Goal: Task Accomplishment & Management: Complete application form

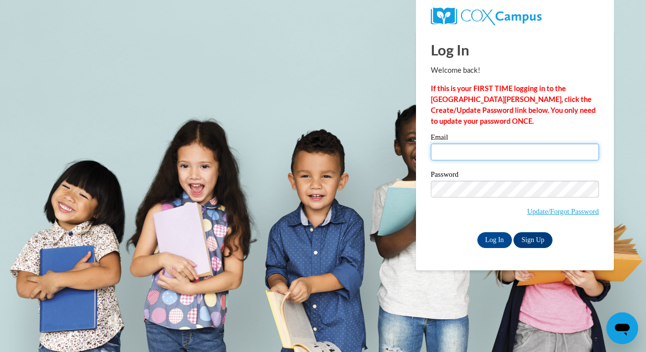
click at [483, 146] on input "Email" at bounding box center [515, 152] width 168 height 17
type input "llhollo@sunprairieschools.org"
click at [491, 237] on input "Log In" at bounding box center [495, 240] width 35 height 16
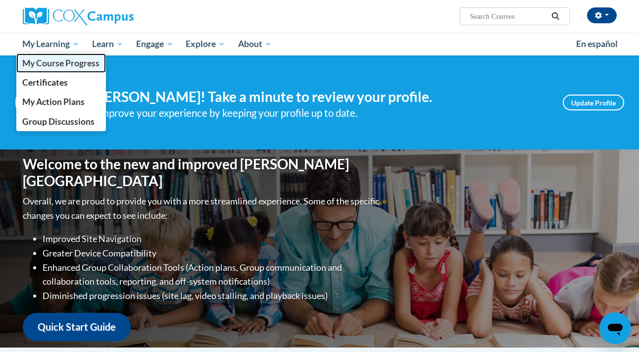
click at [51, 68] on span "My Course Progress" at bounding box center [60, 63] width 77 height 10
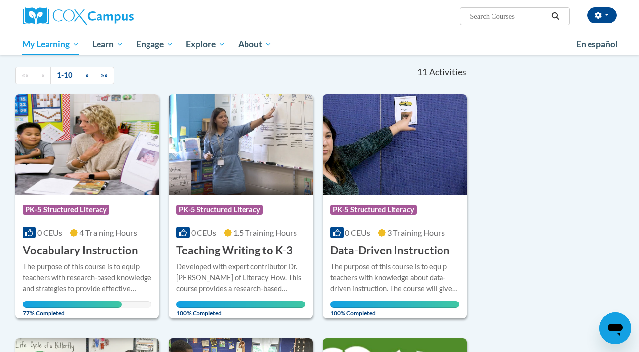
scroll to position [94, 0]
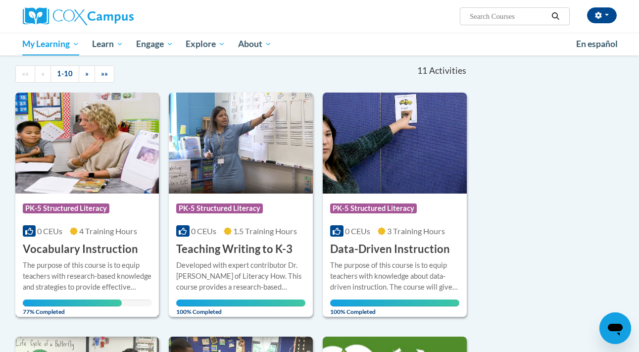
click at [81, 263] on div "The purpose of this course is to equip teachers with research-based knowledge a…" at bounding box center [87, 276] width 129 height 33
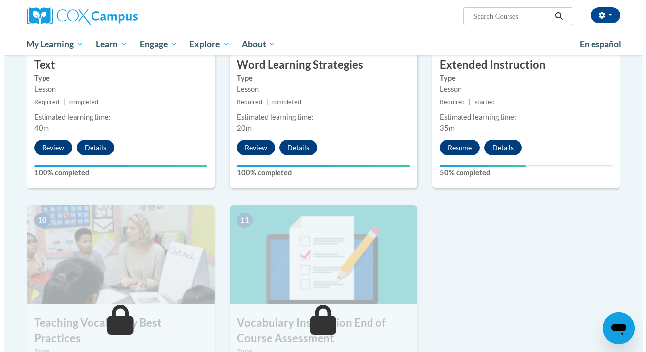
scroll to position [838, 0]
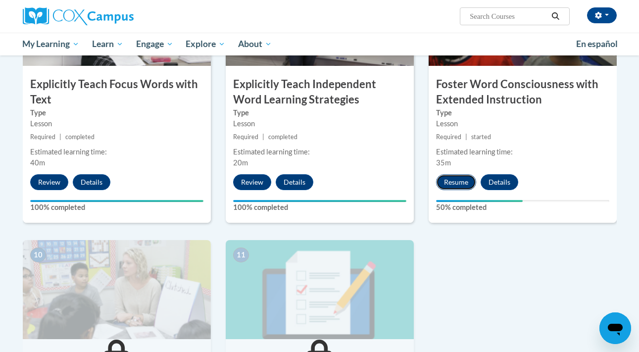
click at [459, 177] on button "Resume" at bounding box center [456, 182] width 40 height 16
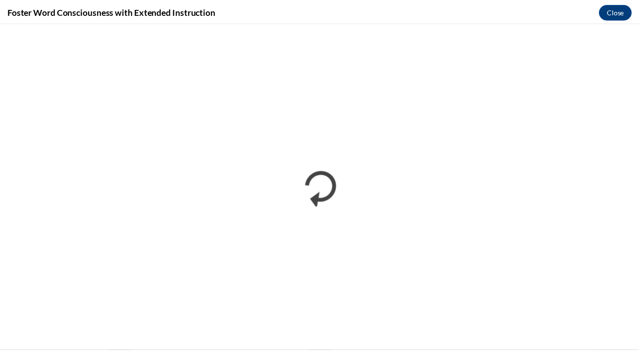
scroll to position [0, 0]
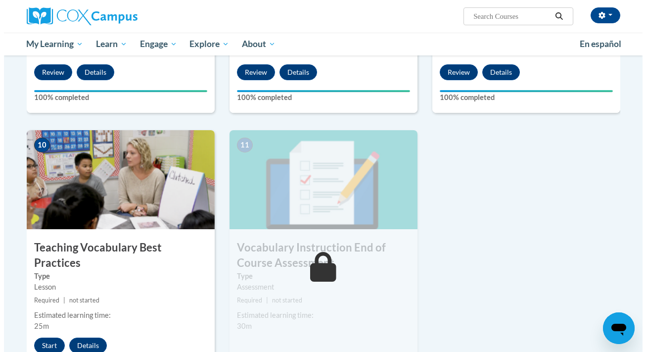
scroll to position [948, 0]
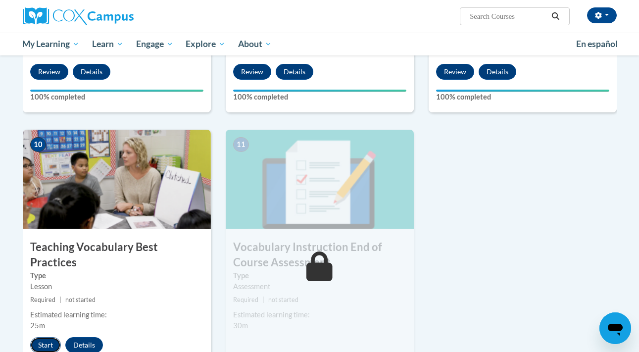
click at [49, 337] on button "Start" at bounding box center [45, 345] width 31 height 16
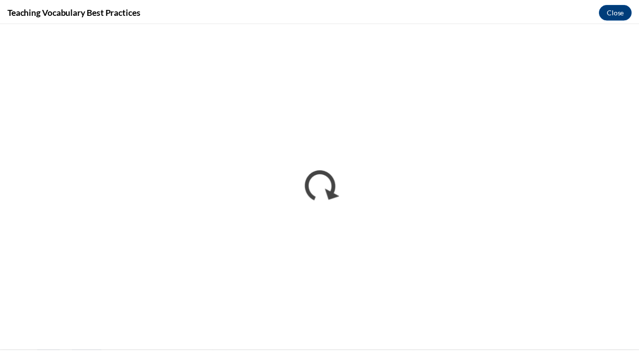
scroll to position [0, 0]
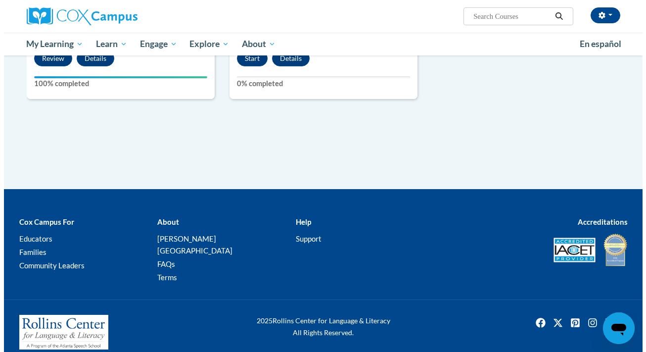
scroll to position [1169, 0]
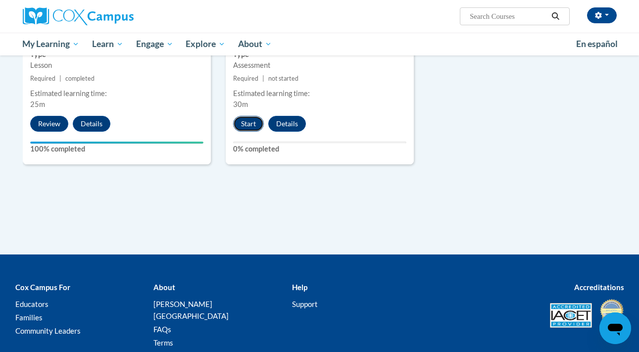
click at [247, 126] on button "Start" at bounding box center [248, 124] width 31 height 16
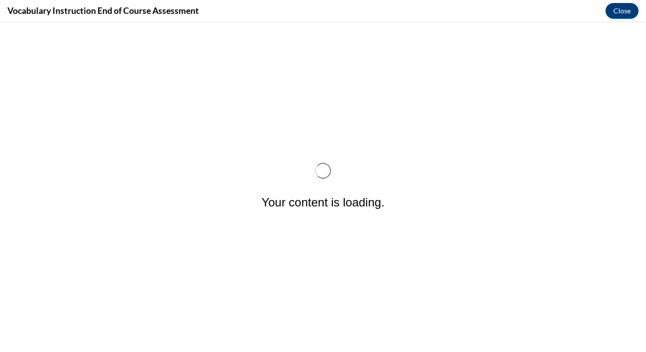
scroll to position [0, 0]
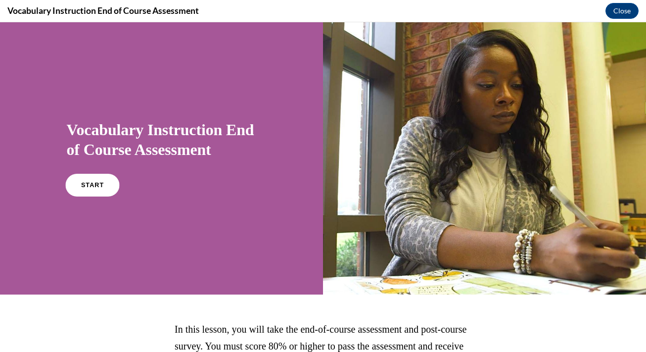
click at [89, 189] on link "START" at bounding box center [92, 185] width 54 height 23
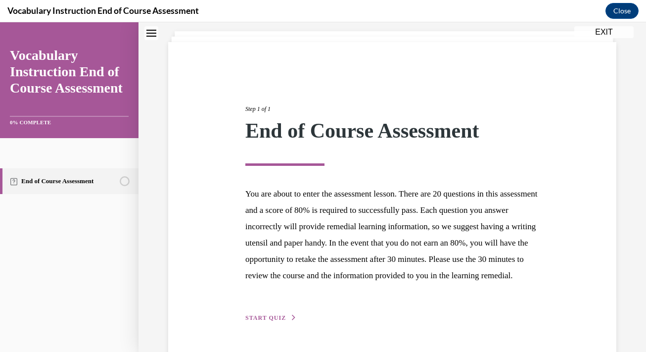
scroll to position [102, 0]
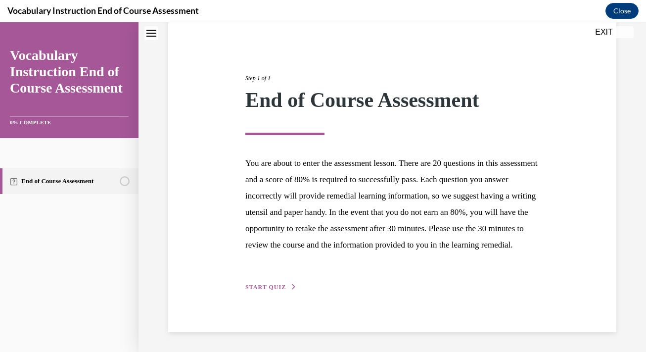
click at [267, 276] on div "Step 1 of 1 End of Course Assessment You are about to enter the assessment less…" at bounding box center [392, 172] width 309 height 242
click at [267, 294] on div "Step 1 of 1 End of Course Assessment You are about to enter the assessment less…" at bounding box center [392, 171] width 448 height 321
click at [280, 286] on span "START QUIZ" at bounding box center [265, 287] width 41 height 7
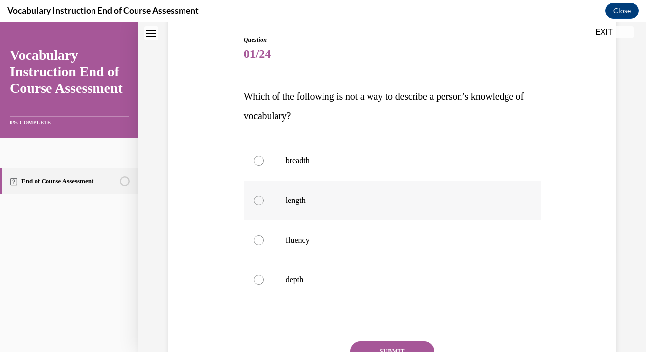
click at [266, 202] on label "length" at bounding box center [392, 201] width 297 height 40
click at [264, 202] on input "length" at bounding box center [259, 200] width 10 height 10
radio input "true"
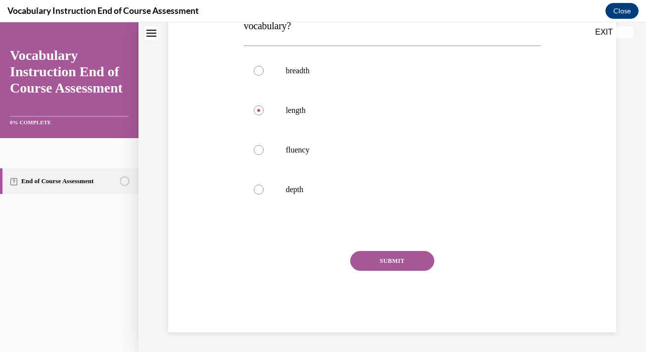
click at [381, 261] on button "SUBMIT" at bounding box center [392, 261] width 84 height 20
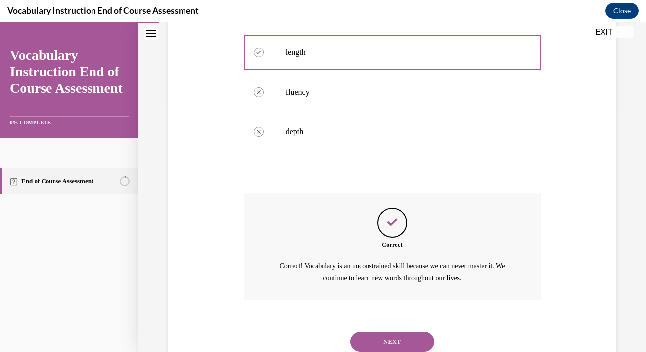
scroll to position [284, 0]
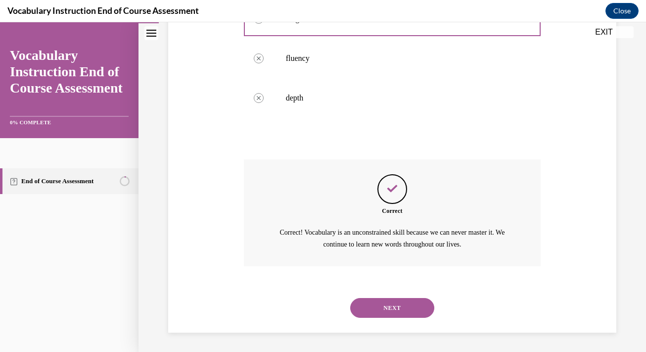
click at [389, 305] on button "NEXT" at bounding box center [392, 308] width 84 height 20
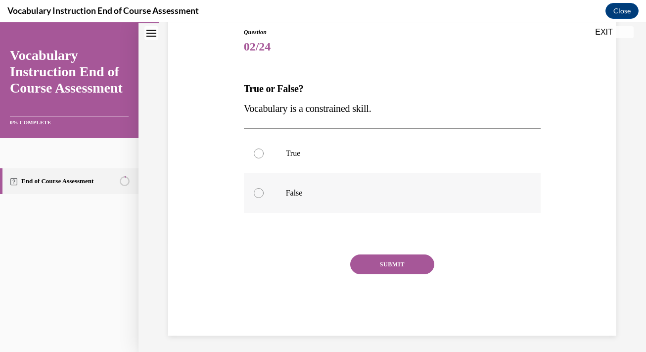
click at [472, 193] on p "False" at bounding box center [401, 193] width 231 height 10
click at [264, 193] on input "False" at bounding box center [259, 193] width 10 height 10
radio input "true"
click at [390, 255] on button "SUBMIT" at bounding box center [392, 264] width 84 height 20
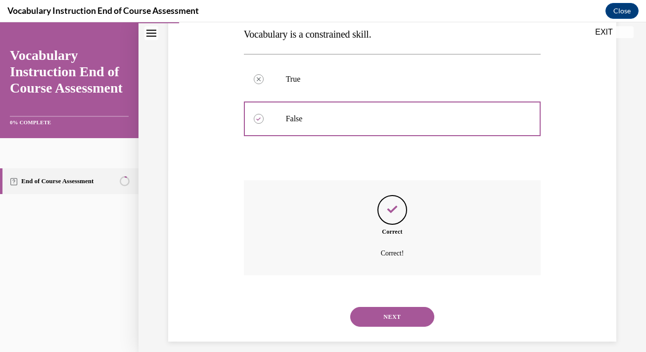
scroll to position [194, 0]
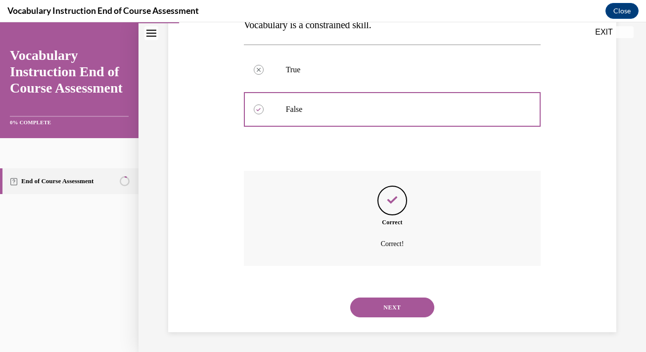
click at [376, 306] on button "NEXT" at bounding box center [392, 307] width 84 height 20
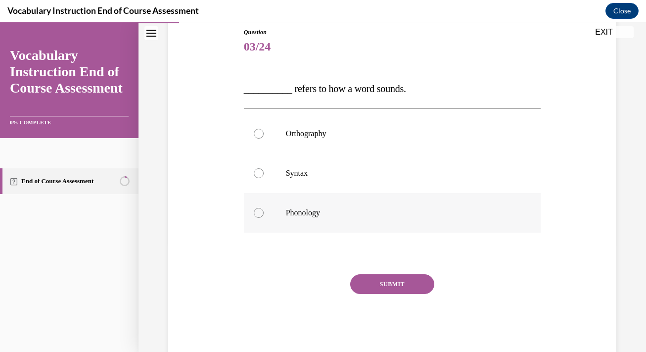
click at [284, 212] on label "Phonology" at bounding box center [392, 213] width 297 height 40
click at [264, 212] on input "Phonology" at bounding box center [259, 213] width 10 height 10
radio input "true"
click at [386, 277] on button "SUBMIT" at bounding box center [392, 284] width 84 height 20
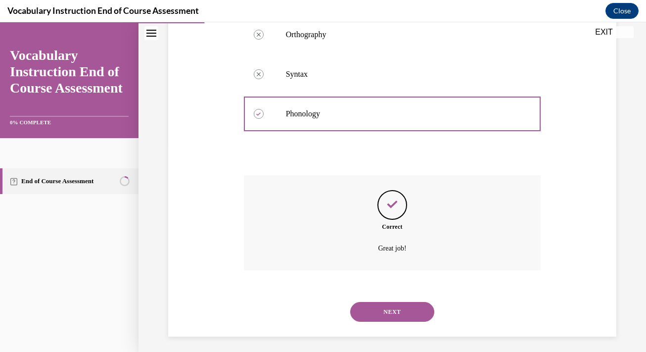
scroll to position [213, 0]
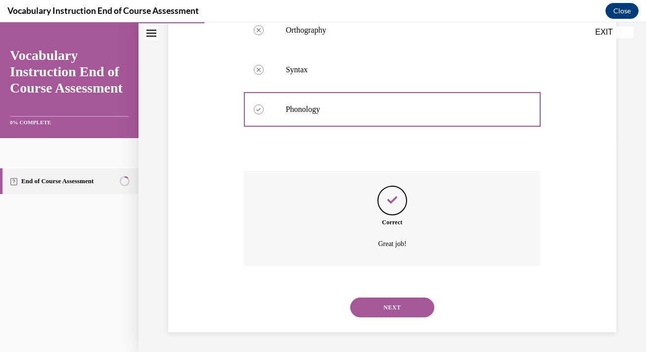
click at [373, 311] on button "NEXT" at bounding box center [392, 307] width 84 height 20
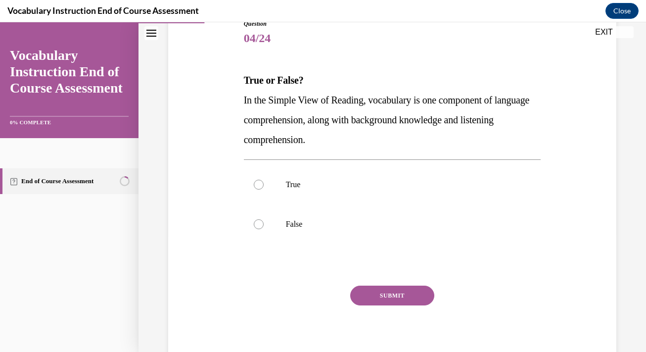
scroll to position [119, 0]
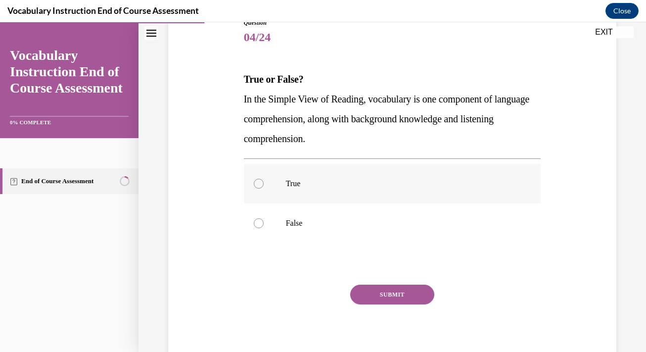
click at [512, 174] on label "True" at bounding box center [392, 184] width 297 height 40
click at [264, 179] on input "True" at bounding box center [259, 184] width 10 height 10
radio input "true"
click at [391, 293] on button "SUBMIT" at bounding box center [392, 295] width 84 height 20
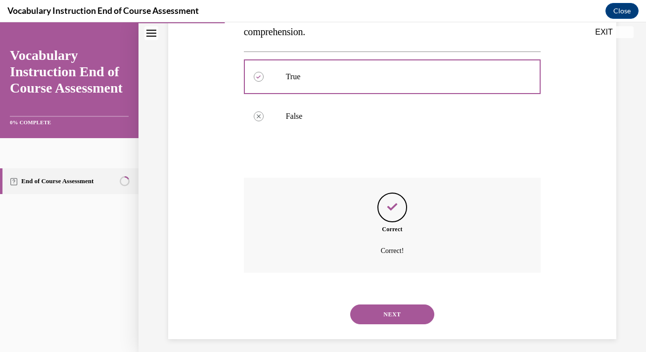
scroll to position [233, 0]
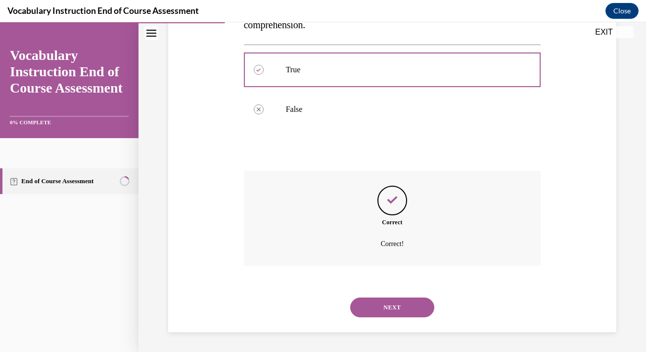
click at [391, 307] on button "NEXT" at bounding box center [392, 307] width 84 height 20
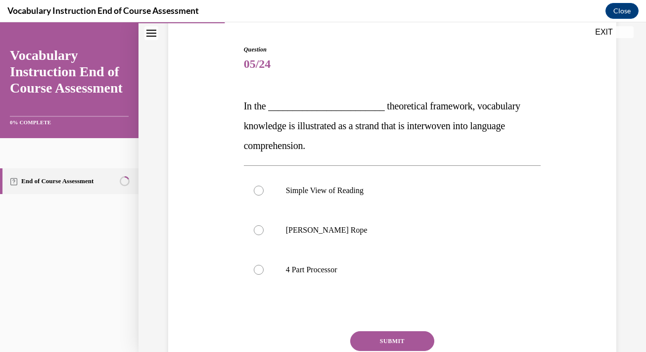
scroll to position [139, 0]
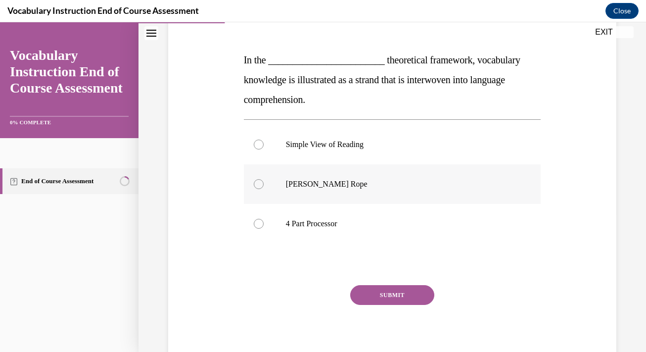
click at [487, 194] on label "Scarborough's Rope" at bounding box center [392, 184] width 297 height 40
click at [264, 189] on input "Scarborough's Rope" at bounding box center [259, 184] width 10 height 10
radio input "true"
click at [384, 294] on button "SUBMIT" at bounding box center [392, 295] width 84 height 20
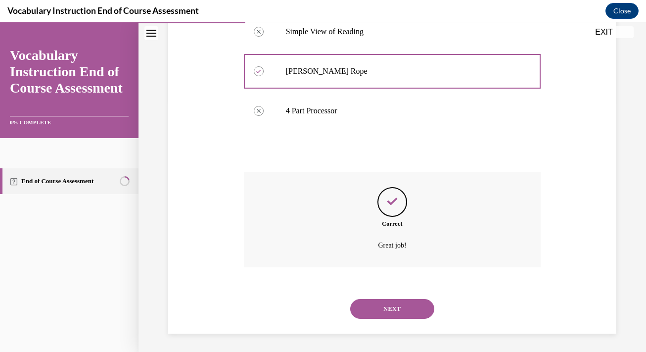
scroll to position [253, 0]
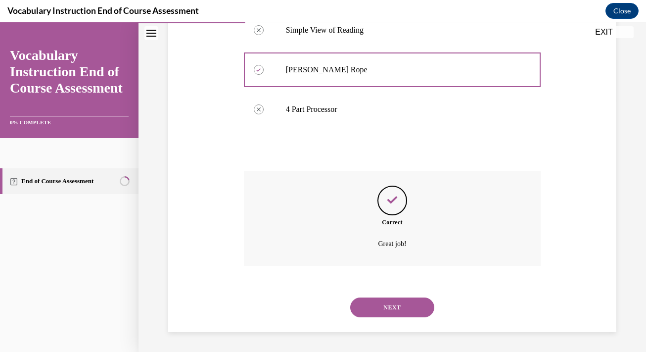
click at [378, 303] on button "NEXT" at bounding box center [392, 307] width 84 height 20
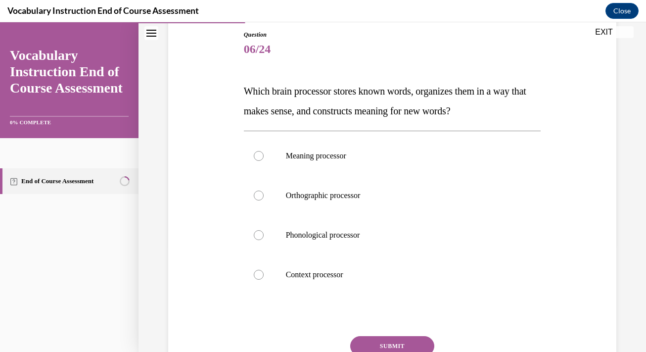
scroll to position [112, 0]
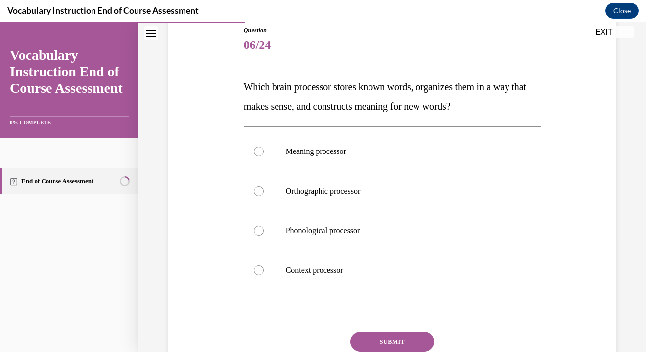
click at [219, 152] on div "Question 06/24 Which brain processor stores known words, organizes them in a wa…" at bounding box center [392, 204] width 453 height 417
click at [324, 151] on p "Meaning processor" at bounding box center [401, 151] width 231 height 10
click at [264, 151] on input "Meaning processor" at bounding box center [259, 151] width 10 height 10
radio input "true"
click at [389, 335] on button "SUBMIT" at bounding box center [392, 342] width 84 height 20
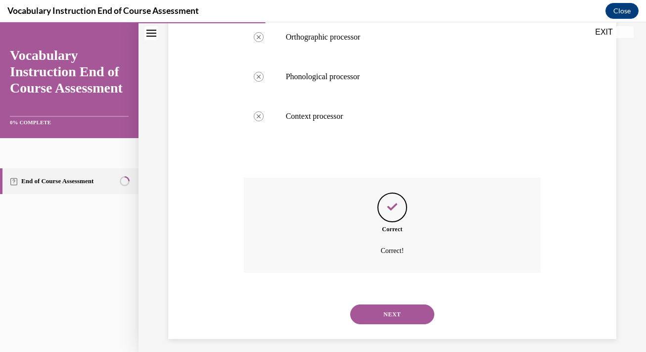
scroll to position [273, 0]
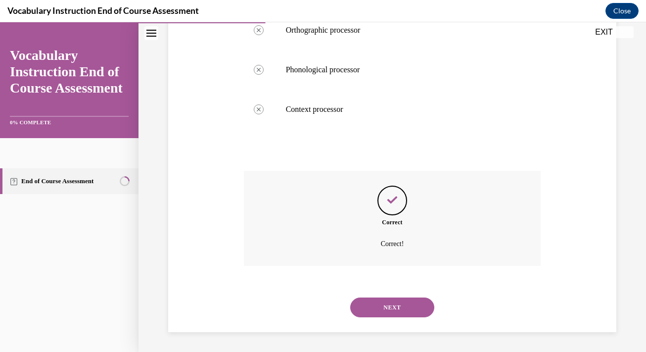
click at [402, 309] on button "NEXT" at bounding box center [392, 307] width 84 height 20
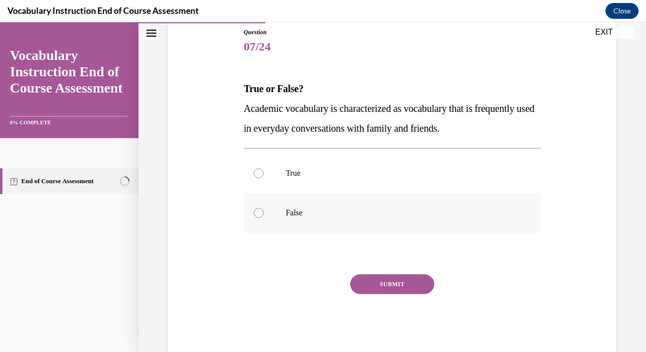
click at [284, 220] on label "False" at bounding box center [392, 213] width 297 height 40
click at [264, 218] on input "False" at bounding box center [259, 213] width 10 height 10
radio input "true"
click at [388, 284] on button "SUBMIT" at bounding box center [392, 284] width 84 height 20
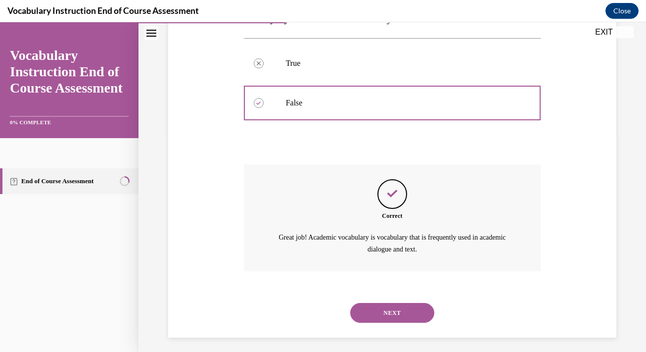
scroll to position [225, 0]
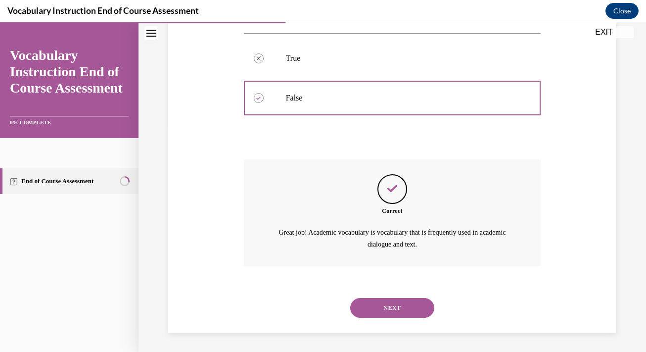
click at [376, 298] on button "NEXT" at bounding box center [392, 308] width 84 height 20
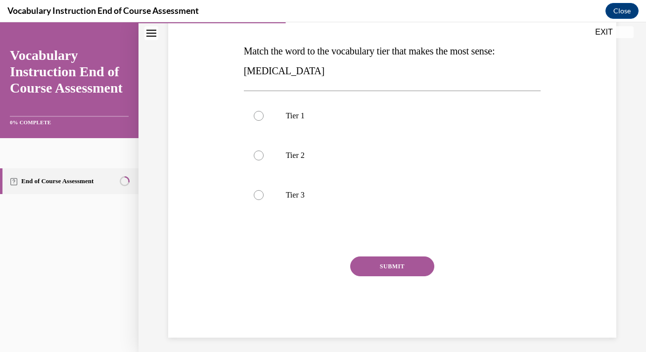
scroll to position [153, 0]
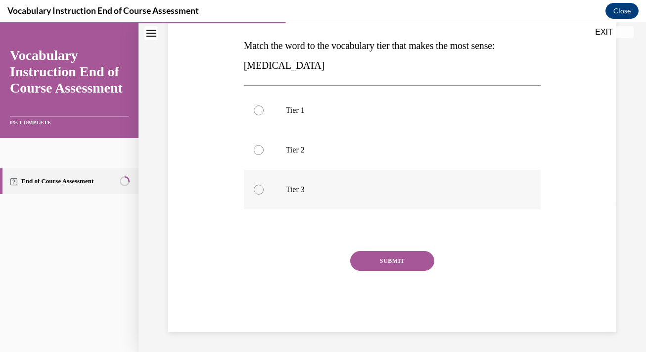
click at [256, 189] on div at bounding box center [259, 190] width 10 height 10
click at [256, 189] on input "Tier 3" at bounding box center [259, 190] width 10 height 10
radio input "true"
click at [381, 260] on button "SUBMIT" at bounding box center [392, 261] width 84 height 20
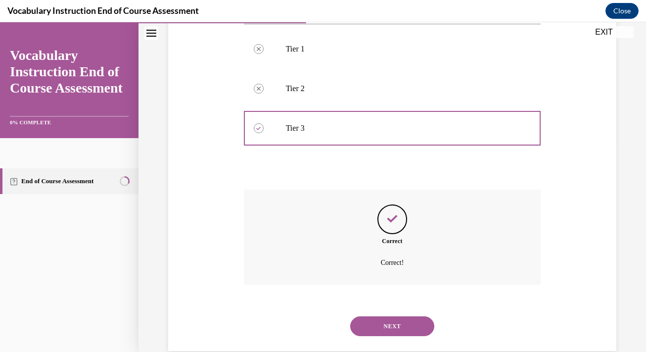
scroll to position [233, 0]
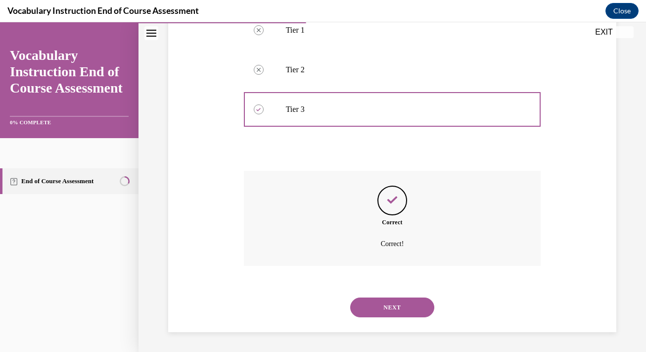
click at [368, 309] on button "NEXT" at bounding box center [392, 307] width 84 height 20
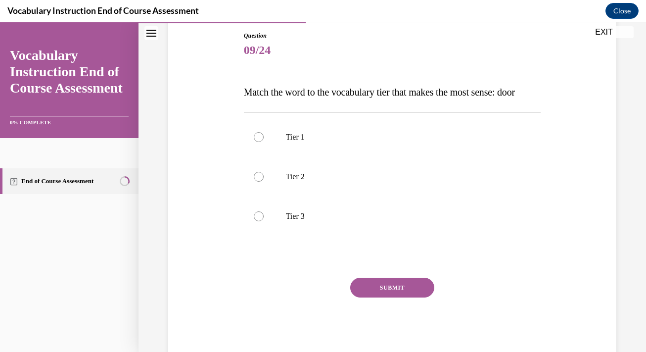
scroll to position [153, 0]
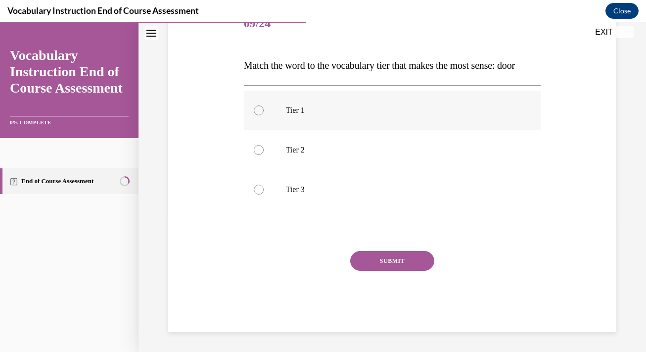
click at [256, 109] on div at bounding box center [259, 110] width 10 height 10
click at [256, 109] on input "Tier 1" at bounding box center [259, 110] width 10 height 10
radio input "true"
click at [374, 261] on button "SUBMIT" at bounding box center [392, 261] width 84 height 20
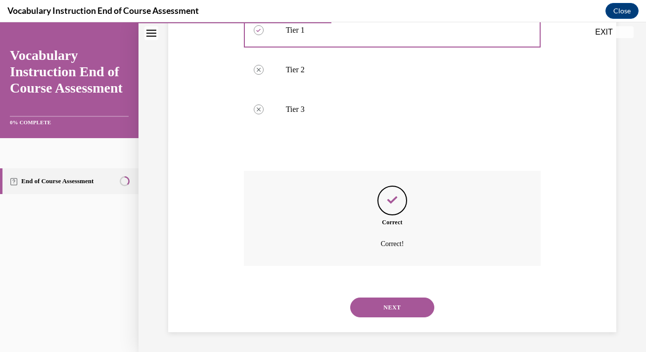
scroll to position [233, 0]
click at [379, 311] on button "NEXT" at bounding box center [392, 307] width 84 height 20
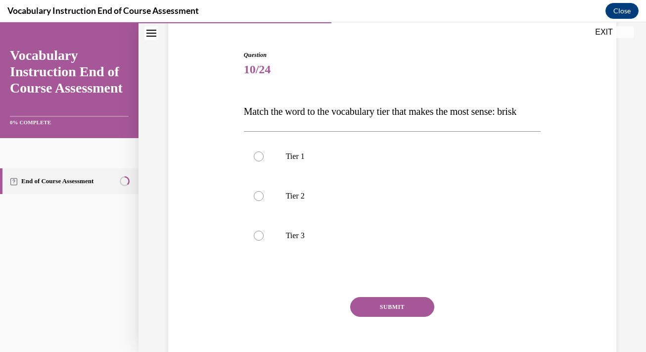
scroll to position [106, 0]
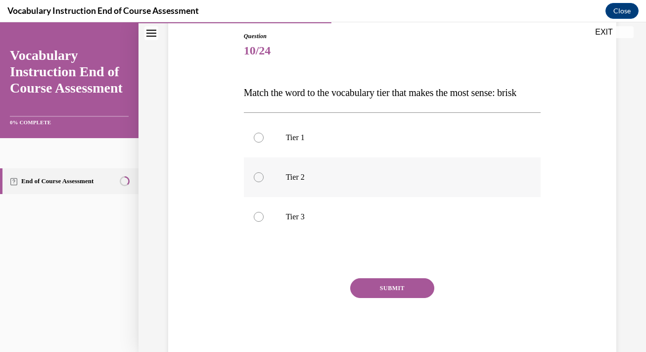
click at [252, 197] on label "Tier 2" at bounding box center [392, 177] width 297 height 40
click at [254, 182] on input "Tier 2" at bounding box center [259, 177] width 10 height 10
radio input "true"
click at [370, 298] on button "SUBMIT" at bounding box center [392, 288] width 84 height 20
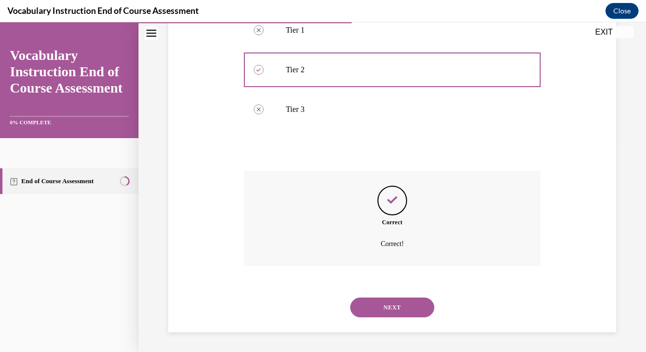
scroll to position [233, 0]
click at [380, 305] on button "NEXT" at bounding box center [392, 307] width 84 height 20
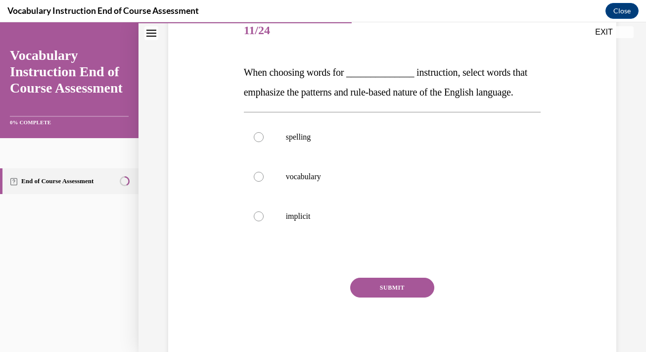
scroll to position [129, 0]
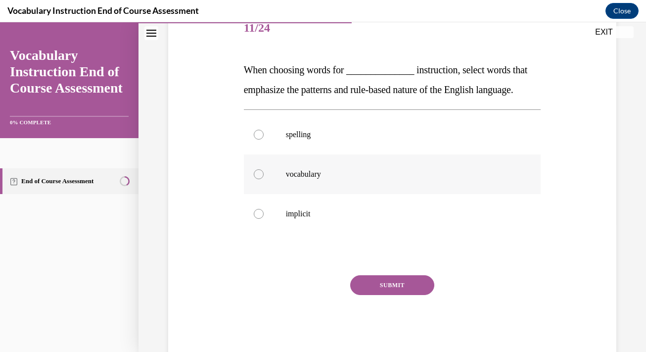
click at [326, 179] on p "vocabulary" at bounding box center [401, 174] width 231 height 10
click at [264, 179] on input "vocabulary" at bounding box center [259, 174] width 10 height 10
radio input "true"
click at [309, 149] on label "spelling" at bounding box center [392, 135] width 297 height 40
click at [264, 140] on input "spelling" at bounding box center [259, 135] width 10 height 10
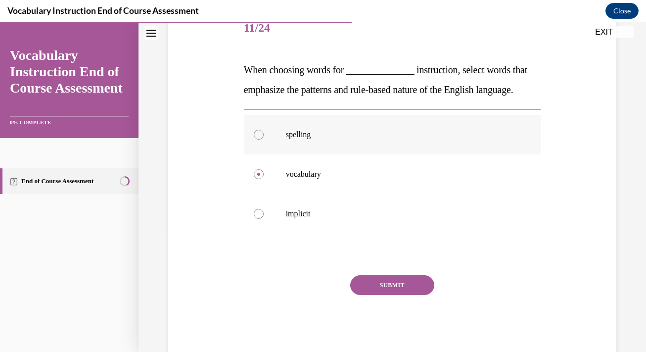
radio input "true"
click at [364, 295] on button "SUBMIT" at bounding box center [392, 285] width 84 height 20
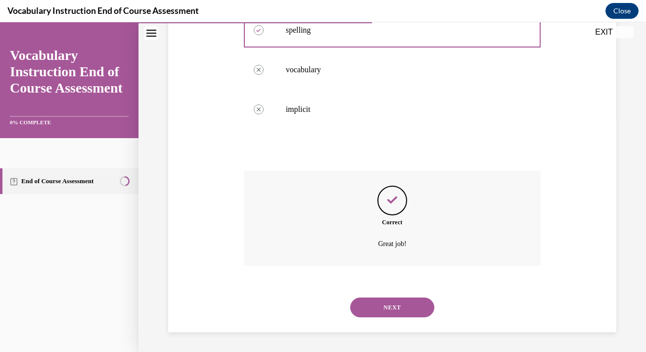
scroll to position [253, 0]
click at [372, 307] on button "NEXT" at bounding box center [392, 307] width 84 height 20
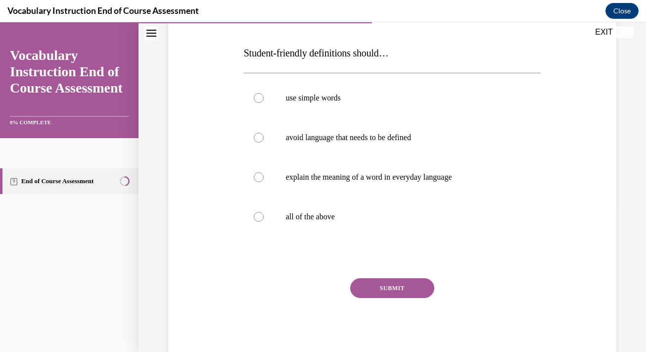
scroll to position [146, 0]
click at [254, 176] on div at bounding box center [259, 176] width 10 height 10
click at [254, 176] on input "explain the meaning of a word in everyday language" at bounding box center [259, 176] width 10 height 10
radio input "true"
click at [258, 214] on div at bounding box center [259, 216] width 10 height 10
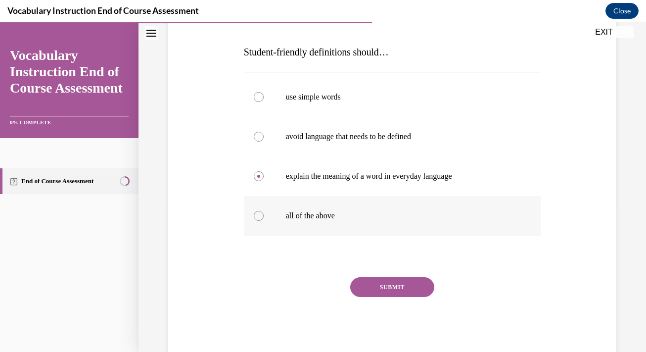
click at [258, 214] on input "all of the above" at bounding box center [259, 216] width 10 height 10
radio input "true"
click at [387, 288] on button "SUBMIT" at bounding box center [392, 287] width 84 height 20
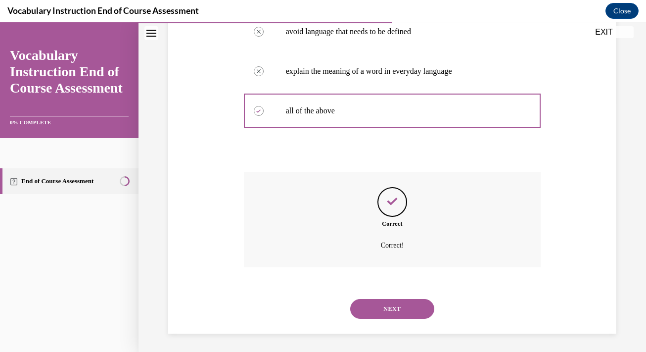
scroll to position [253, 0]
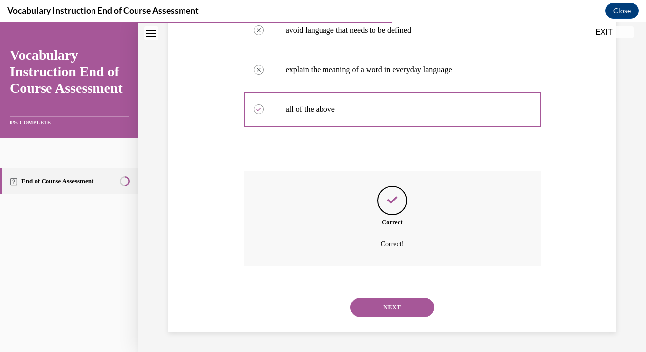
click at [380, 311] on button "NEXT" at bounding box center [392, 307] width 84 height 20
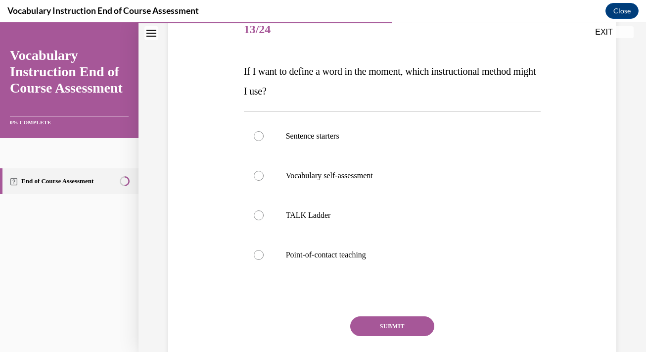
scroll to position [133, 0]
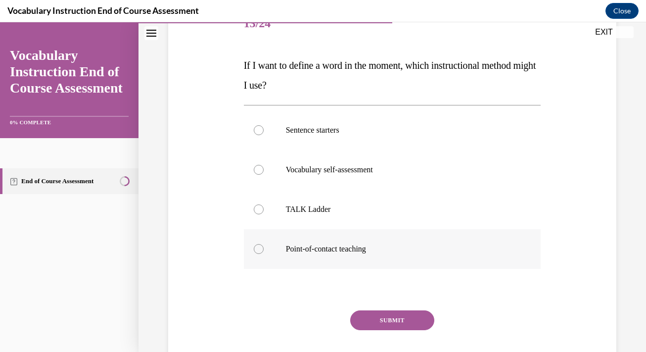
click at [263, 249] on label "Point-of-contact teaching" at bounding box center [392, 249] width 297 height 40
click at [263, 249] on input "Point-of-contact teaching" at bounding box center [259, 249] width 10 height 10
radio input "true"
click at [388, 318] on button "SUBMIT" at bounding box center [392, 320] width 84 height 20
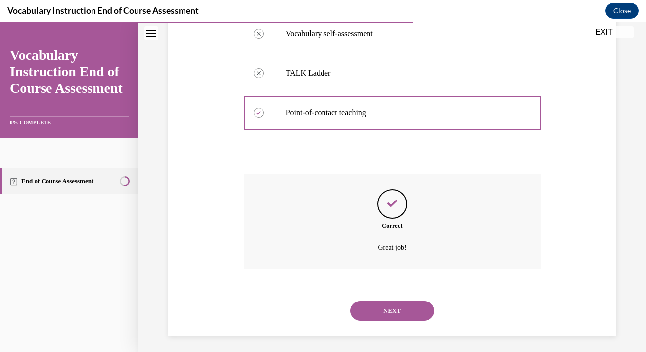
scroll to position [273, 0]
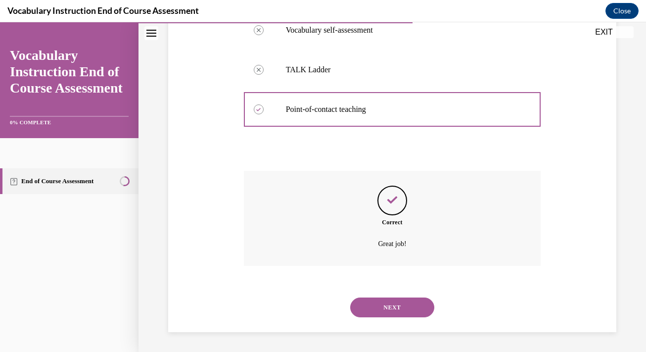
click at [375, 315] on button "NEXT" at bounding box center [392, 307] width 84 height 20
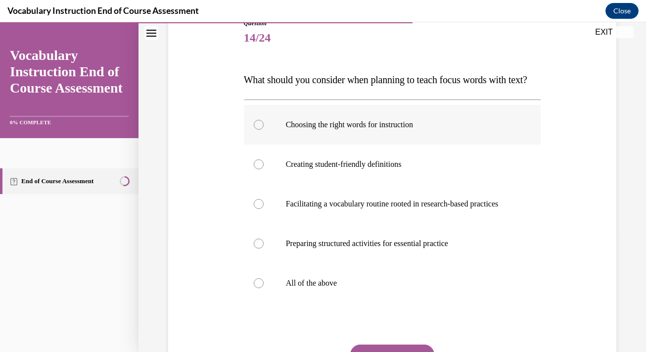
scroll to position [182, 0]
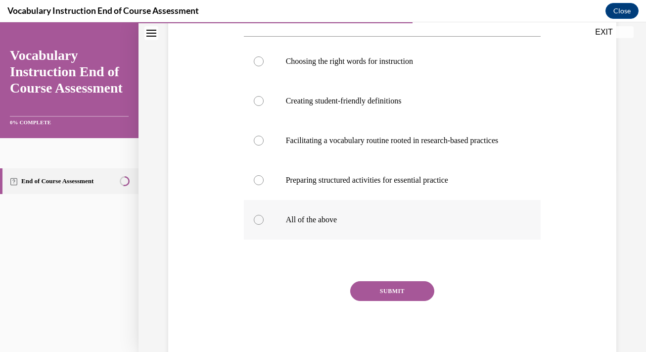
click at [294, 225] on p "All of the above" at bounding box center [401, 220] width 231 height 10
click at [264, 225] on input "All of the above" at bounding box center [259, 220] width 10 height 10
radio input "true"
click at [395, 301] on button "SUBMIT" at bounding box center [392, 291] width 84 height 20
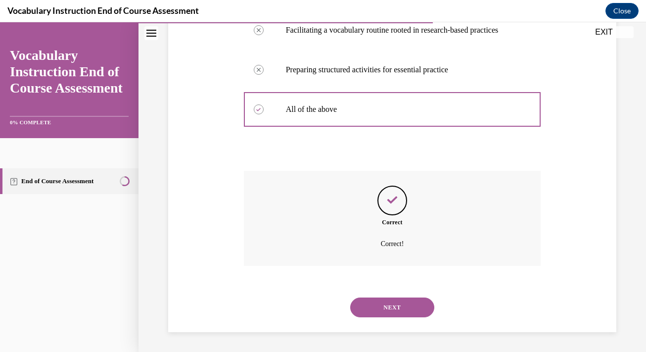
scroll to position [322, 0]
click at [390, 306] on button "NEXT" at bounding box center [392, 307] width 84 height 20
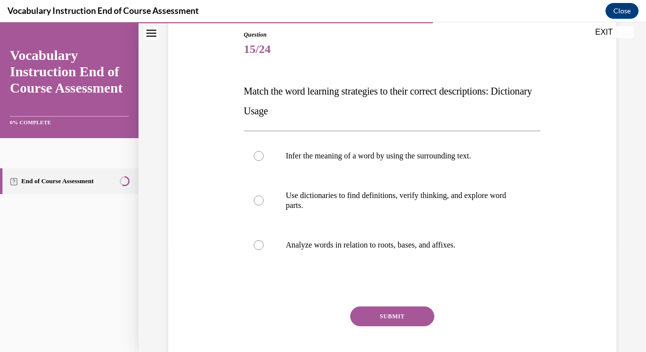
scroll to position [109, 0]
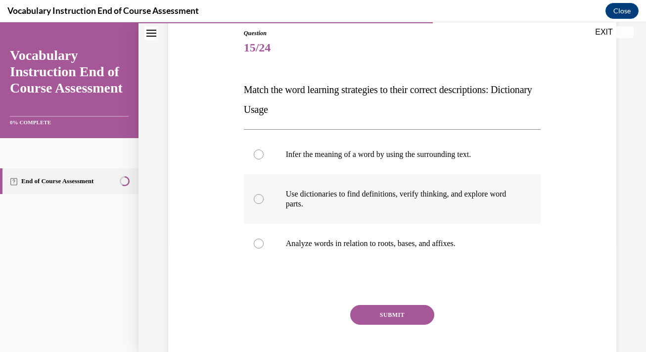
click at [255, 197] on div at bounding box center [259, 199] width 10 height 10
click at [255, 197] on input "Use dictionaries to find definitions, verify thinking, and explore word parts." at bounding box center [259, 199] width 10 height 10
radio input "true"
click at [380, 302] on div "Question 15/24 Match the word learning strategies to their correct descriptions…" at bounding box center [392, 207] width 297 height 357
click at [382, 323] on button "SUBMIT" at bounding box center [392, 315] width 84 height 20
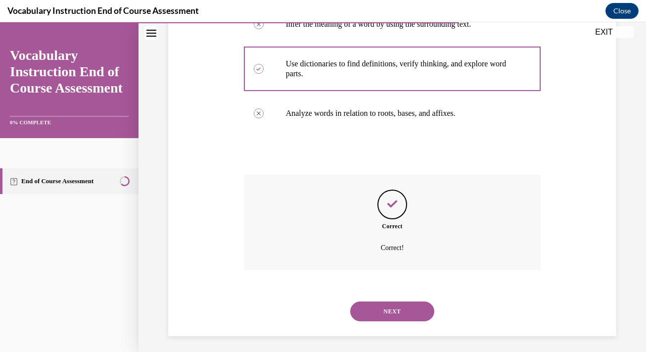
scroll to position [243, 0]
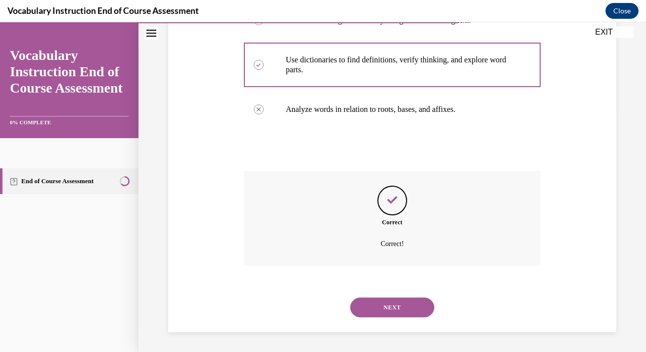
click at [382, 304] on button "NEXT" at bounding box center [392, 307] width 84 height 20
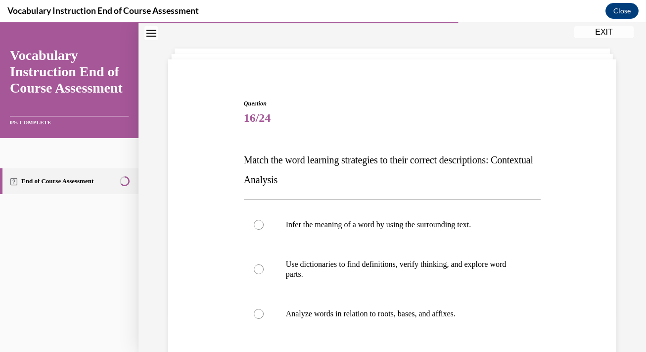
scroll to position [117, 0]
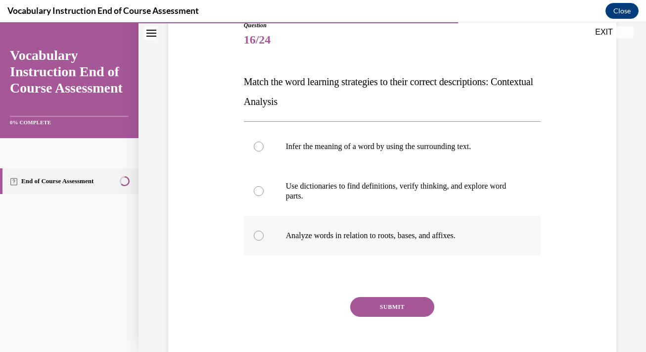
click at [332, 231] on p "Analyze words in relation to roots, bases, and affixes." at bounding box center [401, 236] width 231 height 10
click at [264, 231] on input "Analyze words in relation to roots, bases, and affixes." at bounding box center [259, 236] width 10 height 10
radio input "true"
click at [366, 304] on button "SUBMIT" at bounding box center [392, 307] width 84 height 20
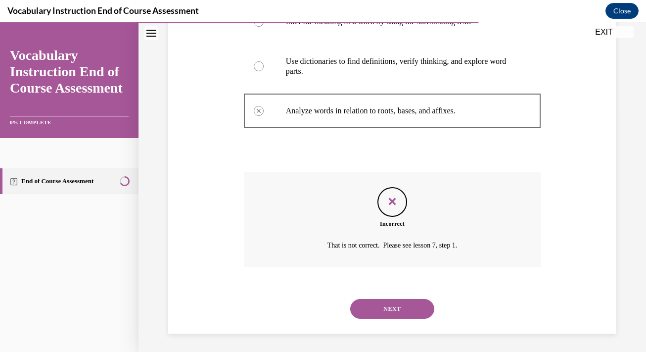
scroll to position [243, 0]
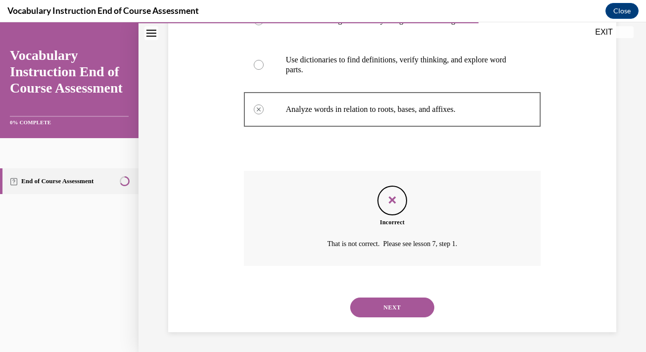
click at [380, 307] on button "NEXT" at bounding box center [392, 307] width 84 height 20
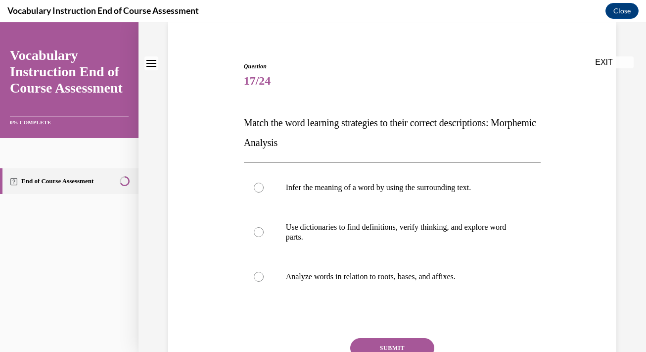
scroll to position [77, 0]
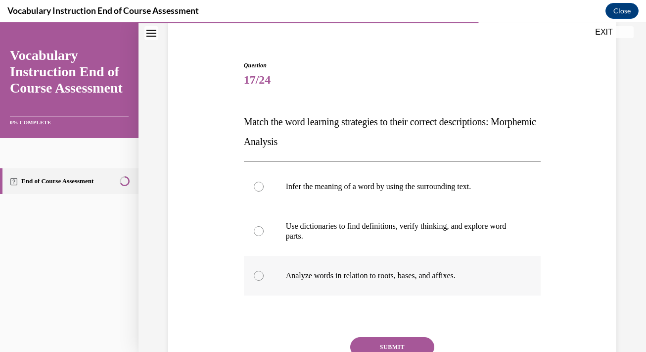
click at [262, 268] on label "Analyze words in relation to roots, bases, and affixes." at bounding box center [392, 276] width 297 height 40
click at [262, 271] on input "Analyze words in relation to roots, bases, and affixes." at bounding box center [259, 276] width 10 height 10
radio input "true"
click at [369, 347] on button "SUBMIT" at bounding box center [392, 347] width 84 height 20
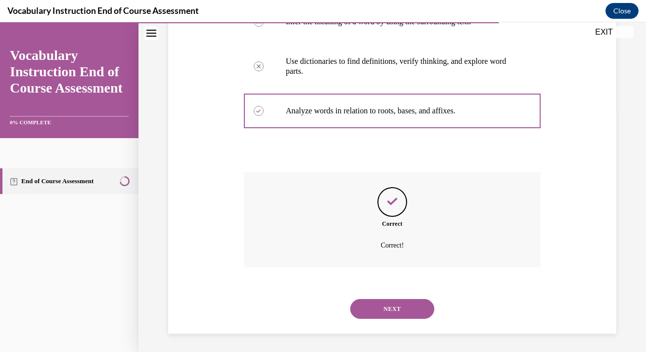
scroll to position [243, 0]
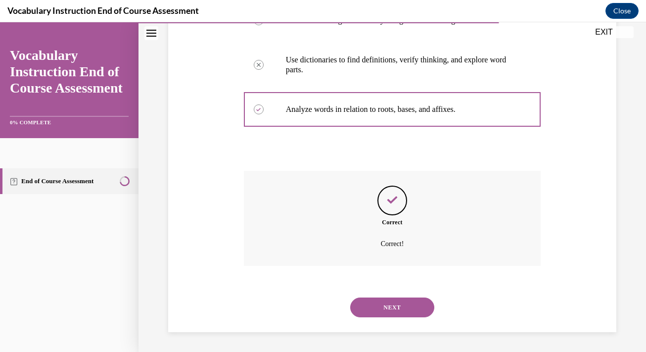
click at [389, 310] on button "NEXT" at bounding box center [392, 307] width 84 height 20
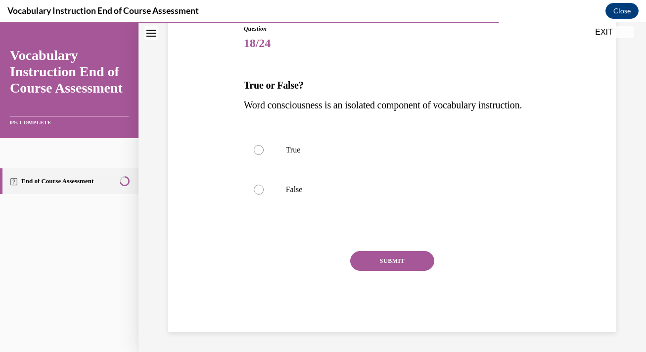
scroll to position [110, 0]
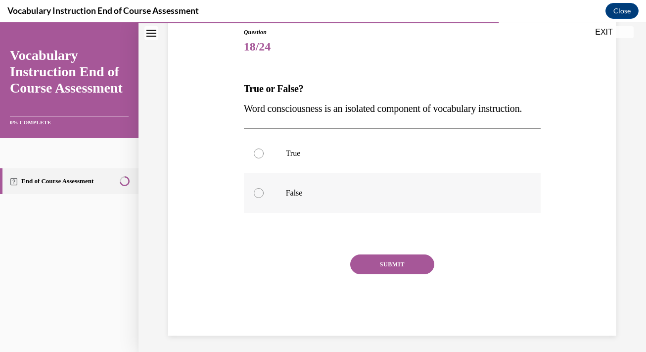
click at [286, 198] on p "False" at bounding box center [401, 193] width 231 height 10
click at [264, 198] on input "False" at bounding box center [259, 193] width 10 height 10
radio input "true"
click at [386, 274] on button "SUBMIT" at bounding box center [392, 264] width 84 height 20
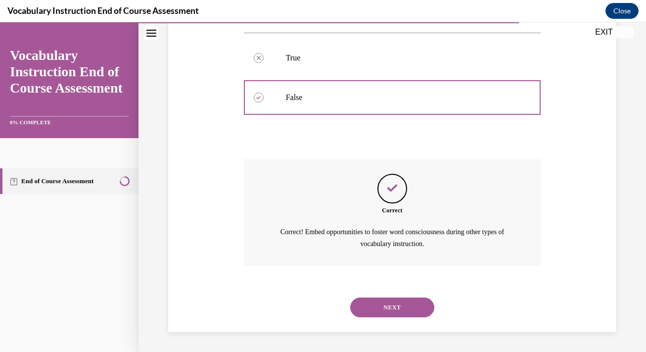
scroll to position [225, 0]
click at [377, 310] on button "NEXT" at bounding box center [392, 307] width 84 height 20
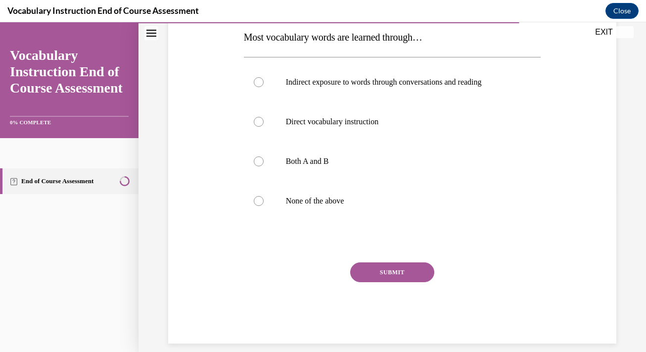
scroll to position [163, 0]
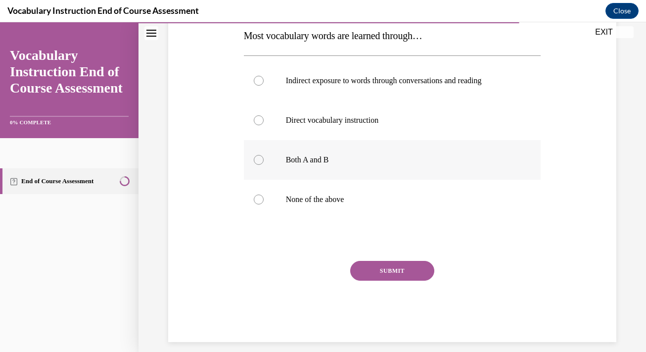
click at [259, 159] on div at bounding box center [259, 160] width 10 height 10
click at [259, 159] on input "Both A and B" at bounding box center [259, 160] width 10 height 10
radio input "true"
click at [387, 274] on button "SUBMIT" at bounding box center [392, 271] width 84 height 20
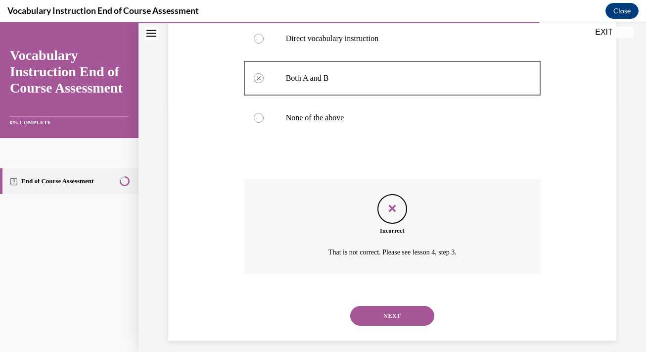
scroll to position [253, 0]
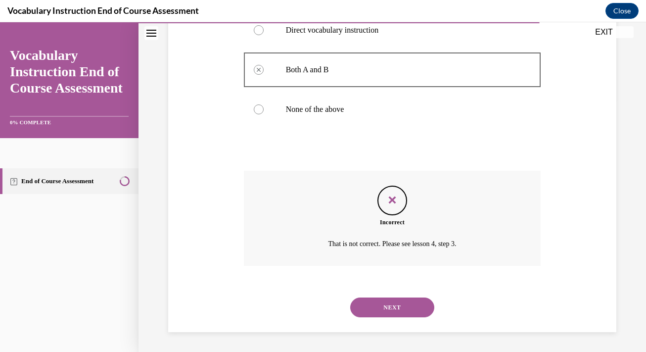
click at [388, 310] on button "NEXT" at bounding box center [392, 307] width 84 height 20
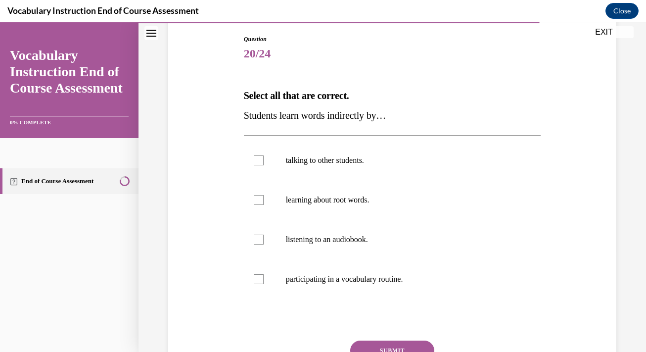
scroll to position [103, 0]
click at [257, 160] on div at bounding box center [259, 160] width 10 height 10
click at [257, 160] on input "talking to other students." at bounding box center [259, 160] width 10 height 10
checkbox input "true"
click at [267, 237] on label "listening to an audiobook." at bounding box center [392, 239] width 297 height 40
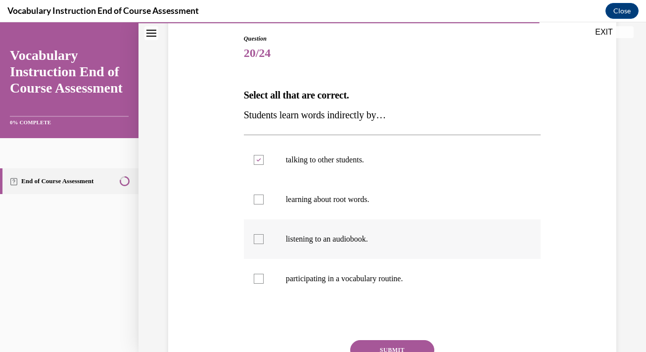
click at [264, 237] on input "listening to an audiobook." at bounding box center [259, 239] width 10 height 10
checkbox input "true"
click at [377, 343] on button "SUBMIT" at bounding box center [392, 350] width 84 height 20
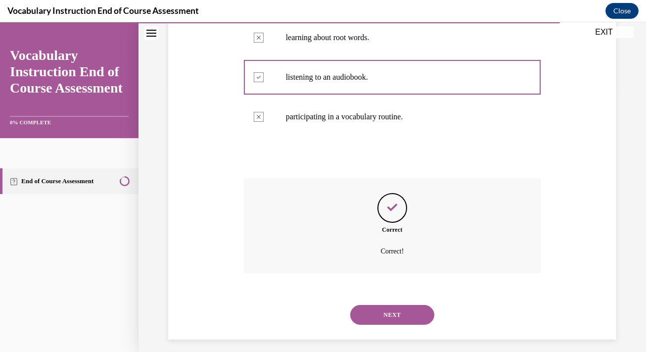
scroll to position [273, 0]
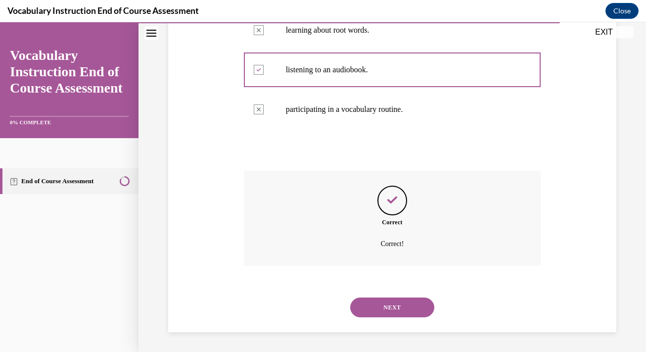
click at [382, 309] on button "NEXT" at bounding box center [392, 307] width 84 height 20
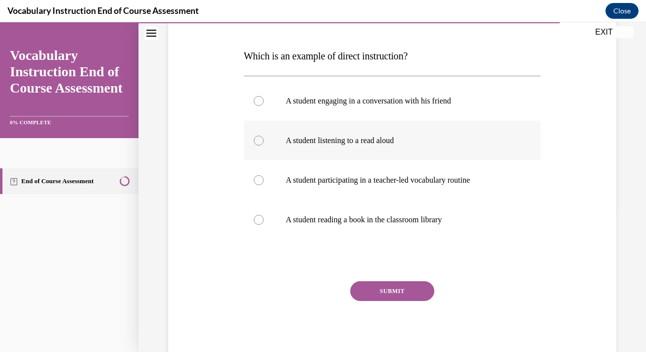
scroll to position [144, 0]
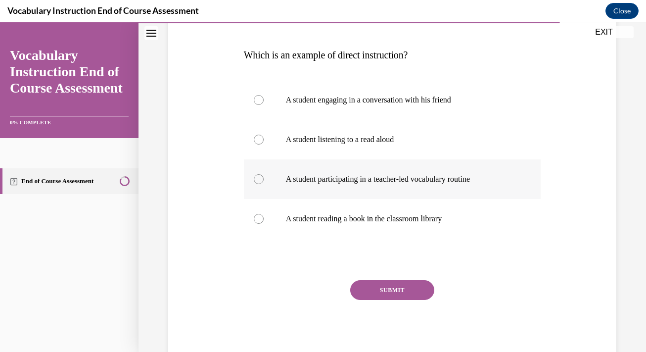
click at [261, 178] on div at bounding box center [259, 179] width 10 height 10
click at [261, 178] on input "A student participating in a teacher-led vocabulary routine" at bounding box center [259, 179] width 10 height 10
radio input "true"
click at [398, 292] on button "SUBMIT" at bounding box center [392, 290] width 84 height 20
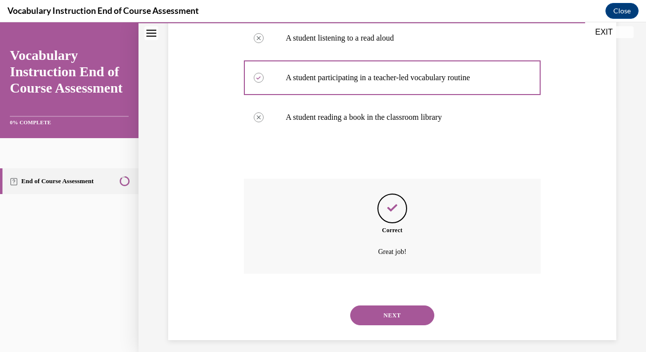
scroll to position [253, 0]
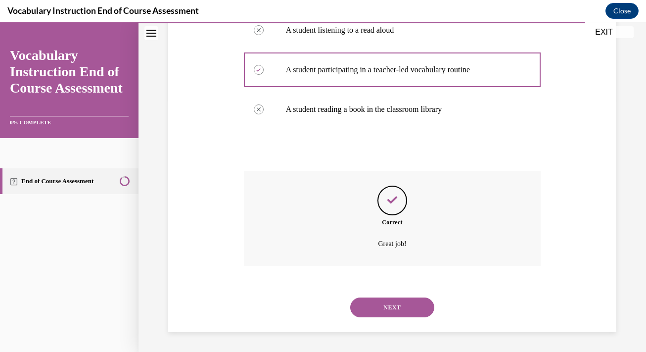
click at [390, 307] on button "NEXT" at bounding box center [392, 307] width 84 height 20
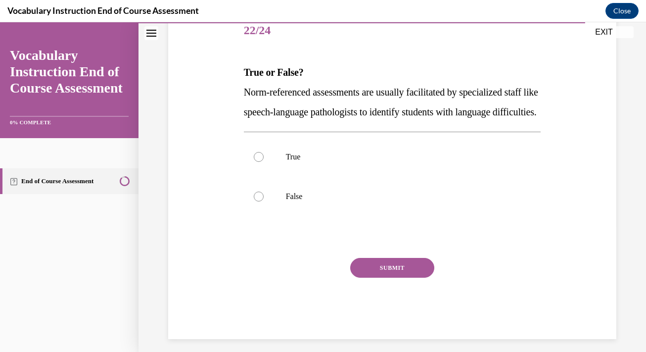
scroll to position [127, 0]
click at [260, 161] on div at bounding box center [259, 156] width 10 height 10
click at [260, 161] on input "True" at bounding box center [259, 156] width 10 height 10
radio input "true"
click at [386, 277] on button "SUBMIT" at bounding box center [392, 267] width 84 height 20
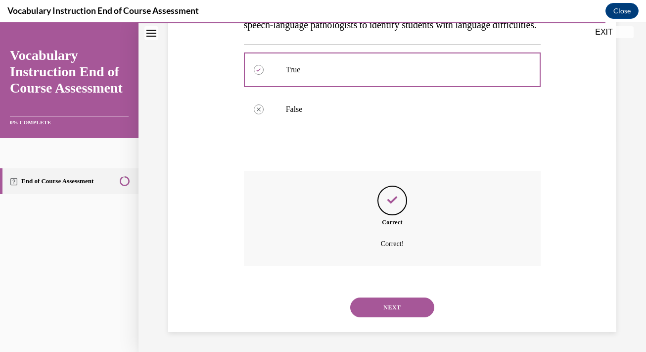
scroll to position [233, 0]
click at [377, 307] on button "NEXT" at bounding box center [392, 307] width 84 height 20
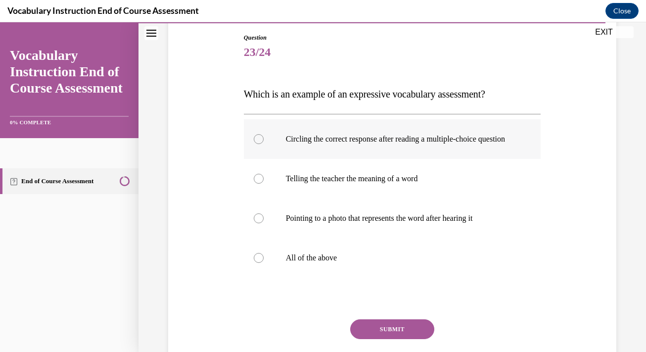
scroll to position [105, 0]
click at [311, 262] on p "All of the above" at bounding box center [401, 257] width 231 height 10
click at [264, 262] on input "All of the above" at bounding box center [259, 257] width 10 height 10
radio input "true"
click at [385, 338] on button "SUBMIT" at bounding box center [392, 329] width 84 height 20
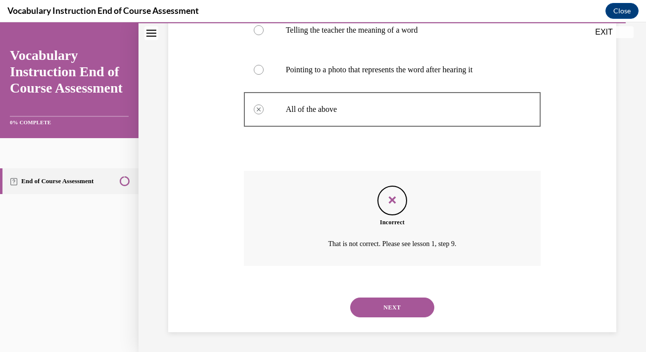
scroll to position [263, 0]
click at [377, 309] on button "NEXT" at bounding box center [392, 307] width 84 height 20
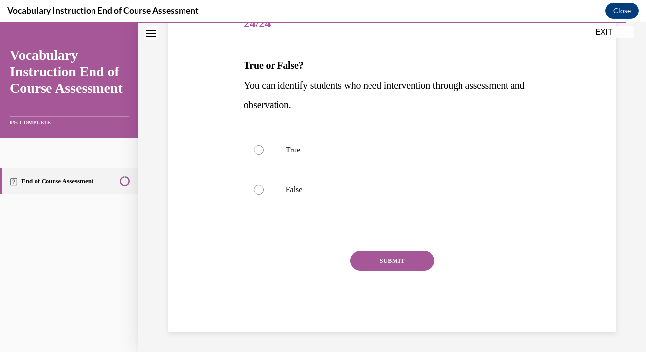
scroll to position [110, 0]
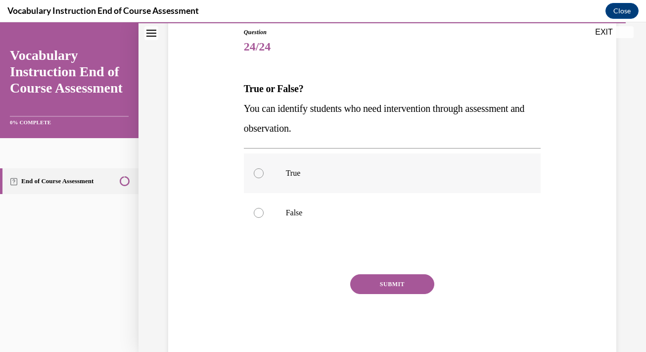
click at [254, 170] on div at bounding box center [259, 173] width 10 height 10
click at [254, 170] on input "True" at bounding box center [259, 173] width 10 height 10
radio input "true"
click at [369, 284] on button "SUBMIT" at bounding box center [392, 284] width 84 height 20
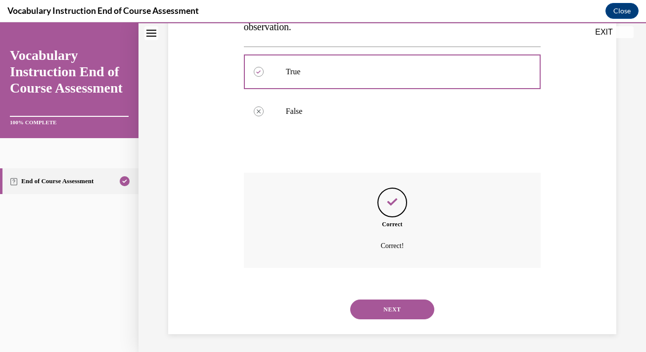
scroll to position [213, 0]
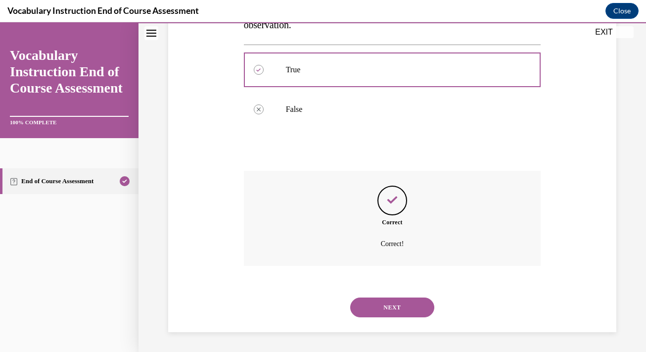
click at [381, 311] on button "NEXT" at bounding box center [392, 307] width 84 height 20
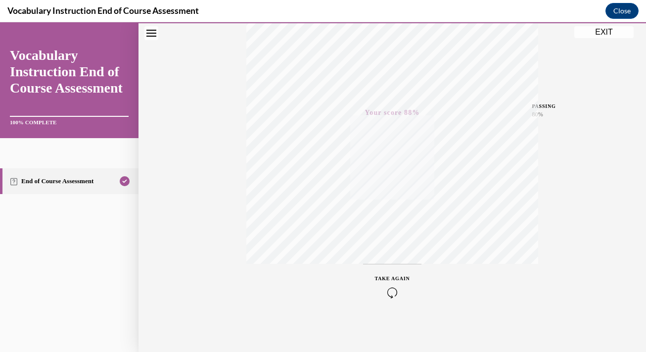
scroll to position [178, 0]
click at [605, 30] on button "EXIT" at bounding box center [604, 32] width 59 height 12
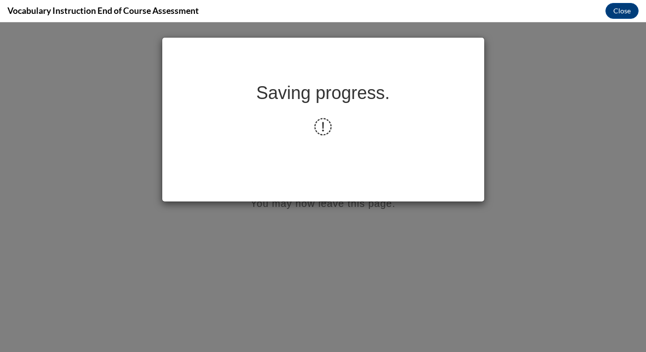
scroll to position [0, 0]
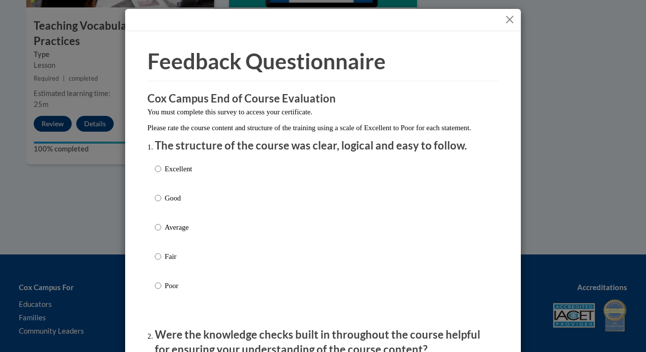
click at [165, 203] on p "Good" at bounding box center [178, 198] width 27 height 11
click at [161, 203] on input "Good" at bounding box center [158, 198] width 6 height 11
radio input "true"
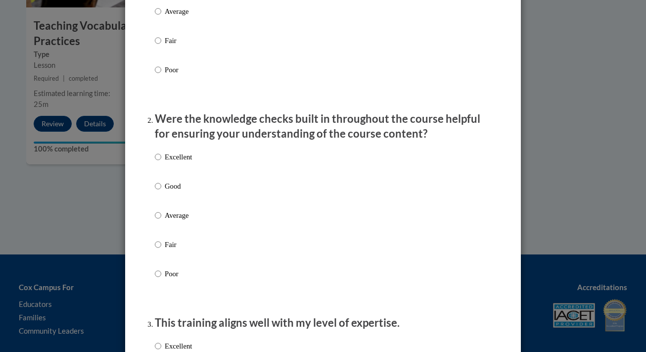
scroll to position [216, 0]
click at [165, 191] on p "Good" at bounding box center [178, 185] width 27 height 11
click at [161, 191] on input "Good" at bounding box center [158, 185] width 6 height 11
radio input "true"
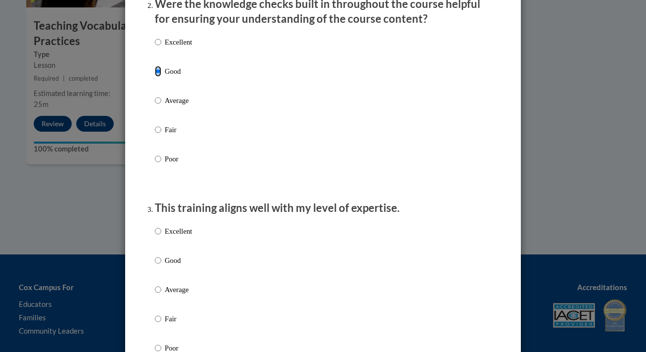
scroll to position [339, 0]
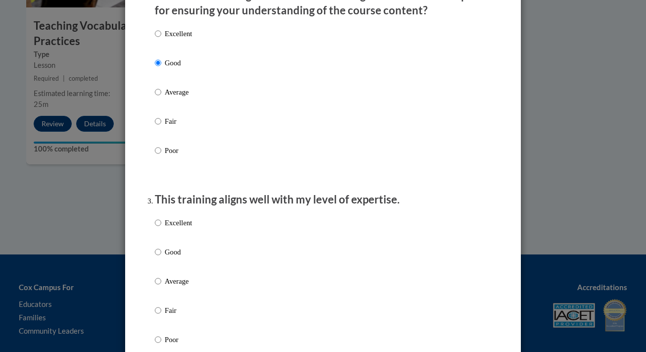
click at [165, 257] on p "Good" at bounding box center [178, 251] width 27 height 11
click at [161, 257] on input "Good" at bounding box center [158, 251] width 6 height 11
radio input "true"
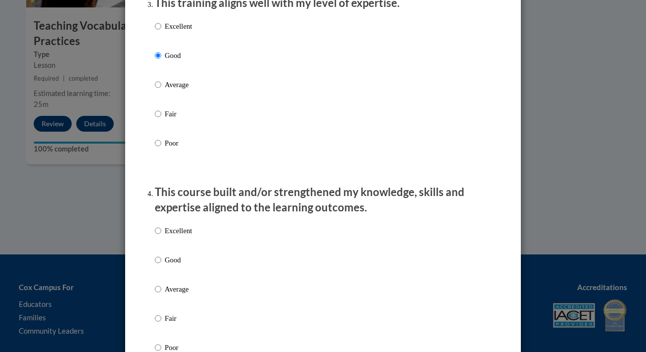
click at [165, 265] on p "Good" at bounding box center [178, 259] width 27 height 11
click at [161, 265] on input "Good" at bounding box center [158, 259] width 6 height 11
radio input "true"
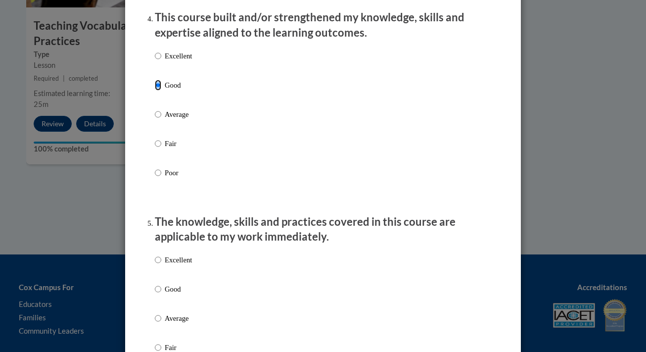
scroll to position [711, 0]
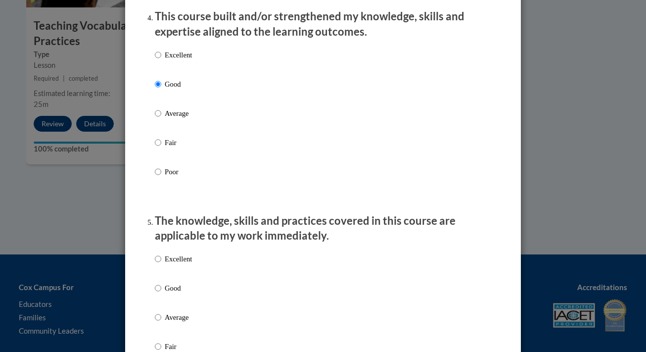
click at [158, 300] on label "Good" at bounding box center [173, 296] width 37 height 27
click at [158, 293] on input "Good" at bounding box center [158, 288] width 6 height 11
radio input "true"
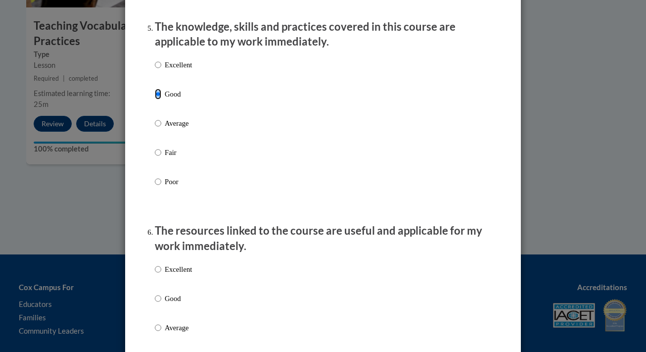
scroll to position [906, 0]
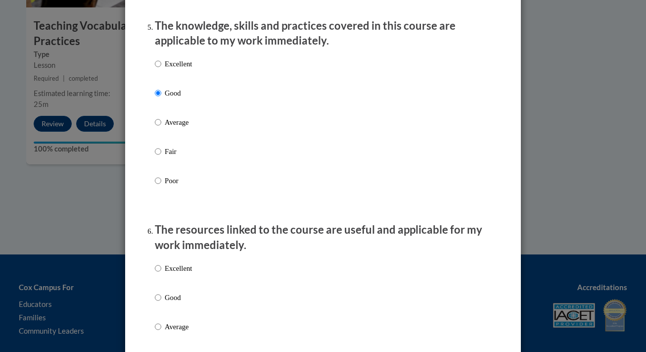
click at [158, 303] on label "Good" at bounding box center [173, 305] width 37 height 27
click at [158, 303] on input "Good" at bounding box center [158, 297] width 6 height 11
radio input "true"
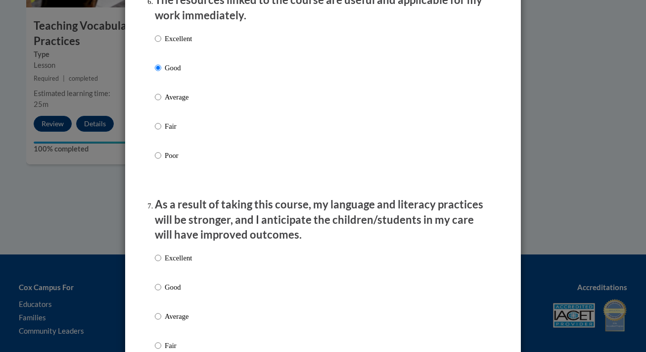
click at [158, 301] on label "Good" at bounding box center [173, 295] width 37 height 27
click at [158, 292] on input "Good" at bounding box center [158, 287] width 6 height 11
radio input "true"
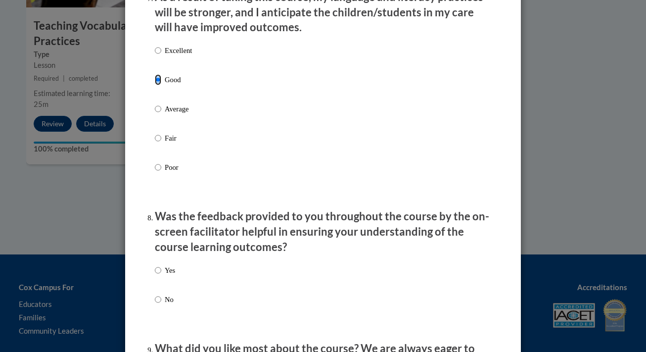
scroll to position [1346, 0]
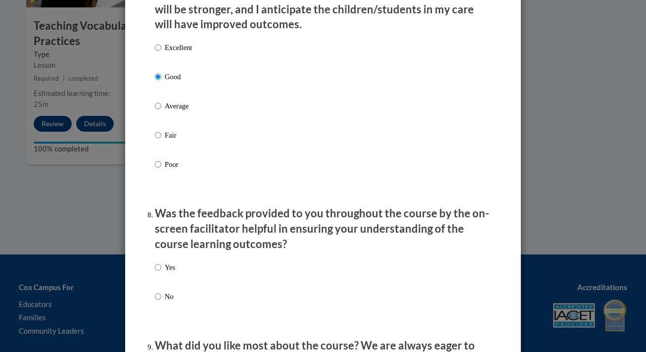
click at [158, 301] on label "No" at bounding box center [165, 304] width 20 height 27
click at [158, 301] on input "No" at bounding box center [158, 296] width 6 height 11
radio input "true"
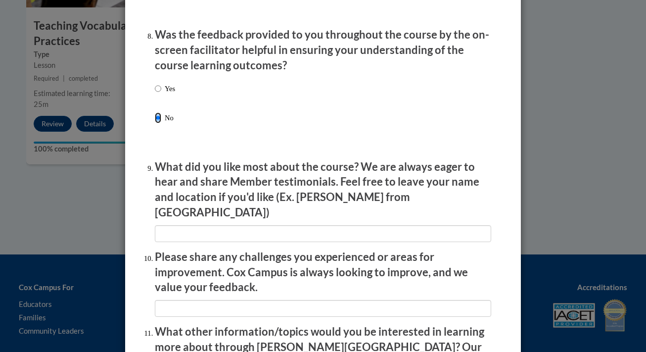
scroll to position [1525, 0]
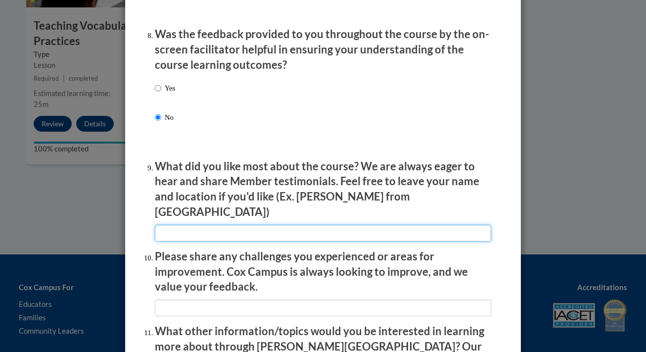
click at [192, 230] on input "textbox" at bounding box center [323, 233] width 337 height 17
type input "n/a"
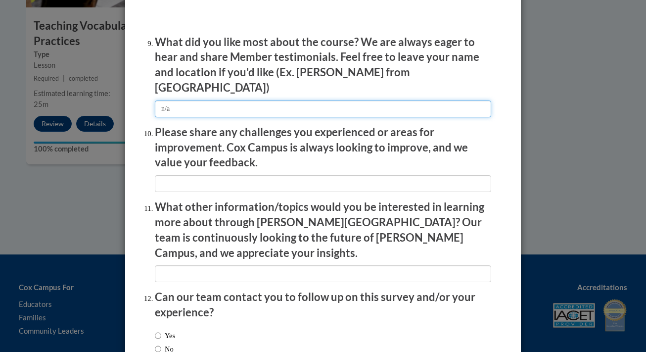
scroll to position [1657, 0]
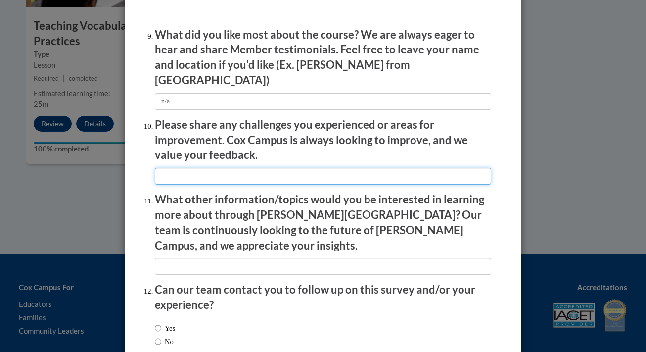
click at [233, 168] on input "textbox" at bounding box center [323, 176] width 337 height 17
type input "n/a"
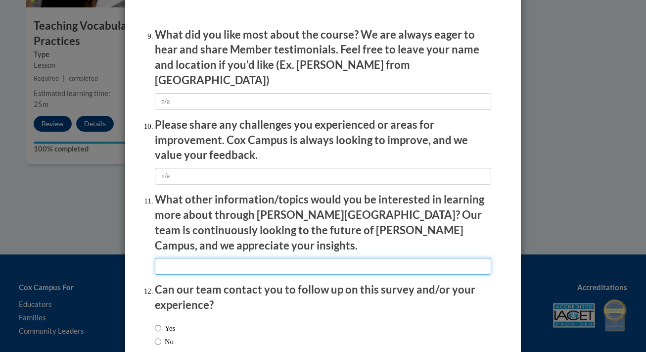
click at [195, 258] on input "textbox" at bounding box center [323, 266] width 337 height 17
type input "n/a"
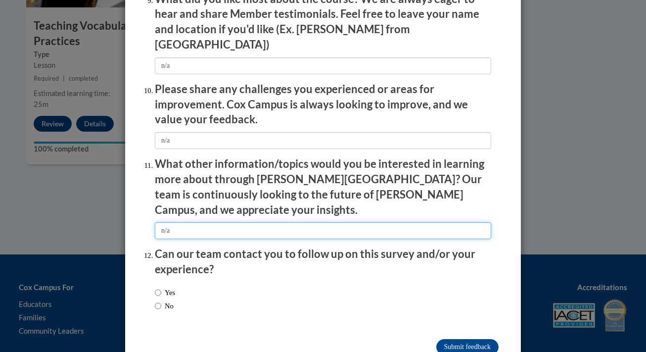
scroll to position [1707, 0]
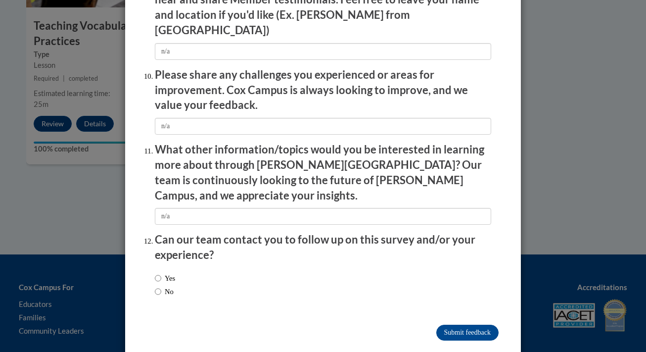
click at [161, 286] on label "No" at bounding box center [164, 291] width 19 height 11
click at [161, 286] on input "No" at bounding box center [158, 291] width 6 height 11
radio input "true"
click at [440, 325] on input "Submit feedback" at bounding box center [468, 333] width 62 height 16
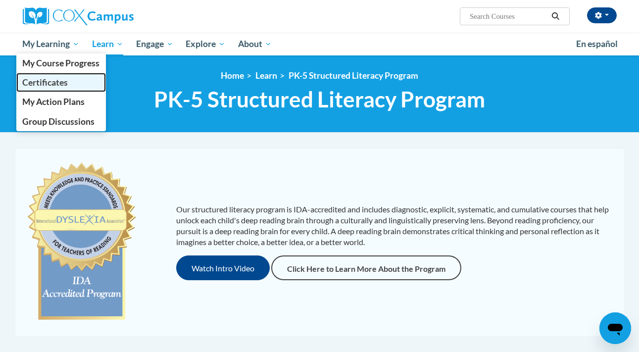
click at [36, 79] on span "Certificates" at bounding box center [45, 82] width 46 height 10
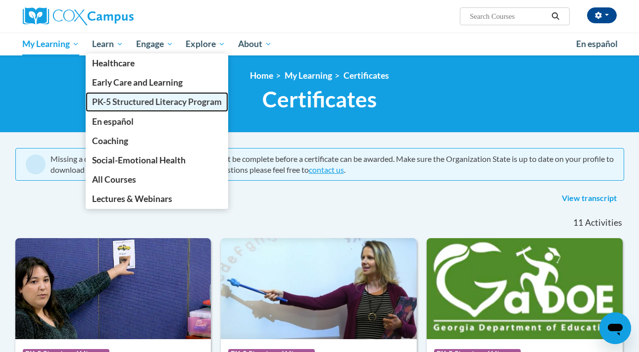
click at [120, 99] on span "PK-5 Structured Literacy Program" at bounding box center [157, 102] width 130 height 10
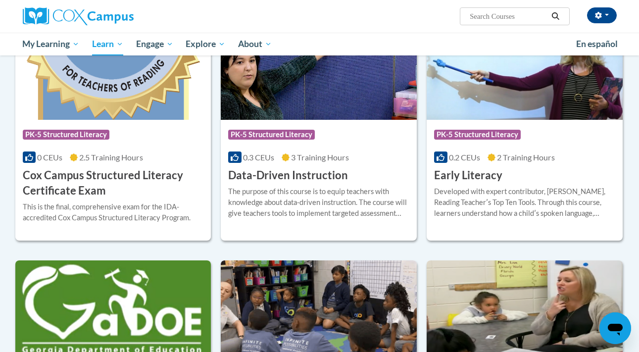
scroll to position [367, 0]
